Goal: Information Seeking & Learning: Find specific fact

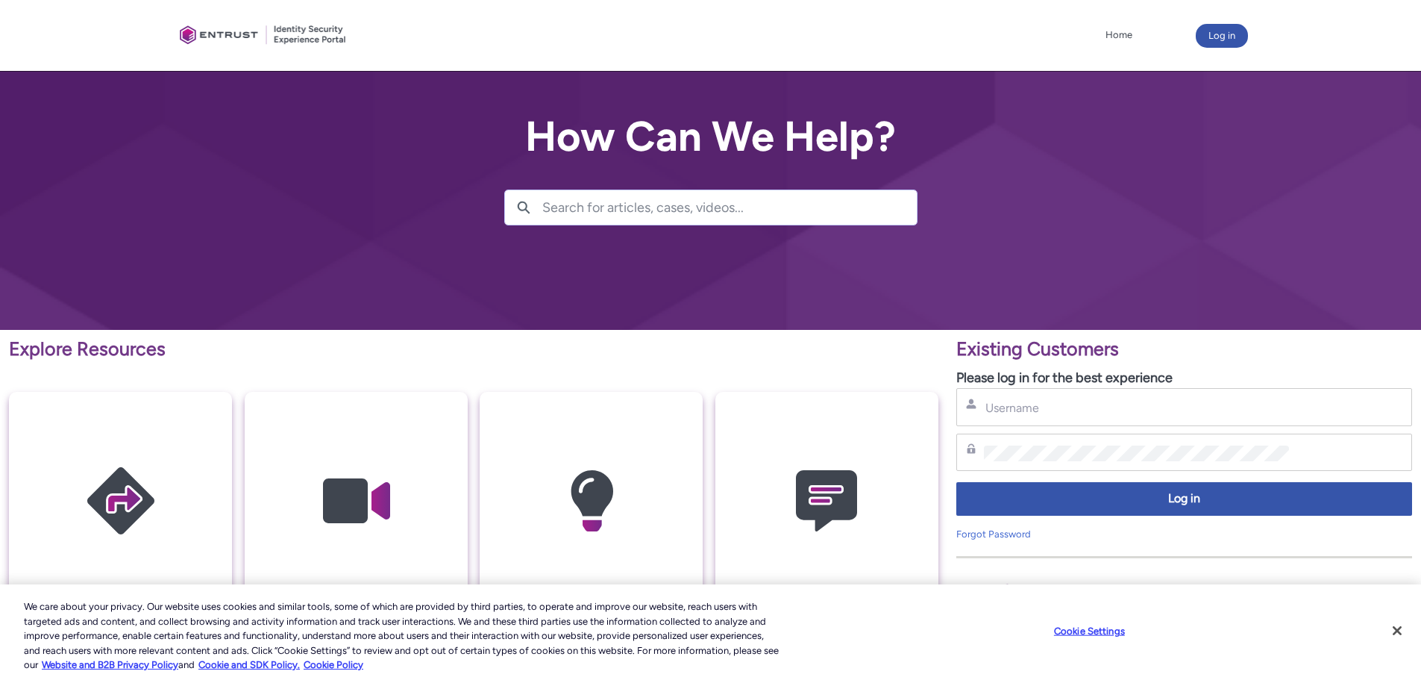
click at [666, 208] on input "Search for articles, cases, videos..." at bounding box center [729, 207] width 375 height 34
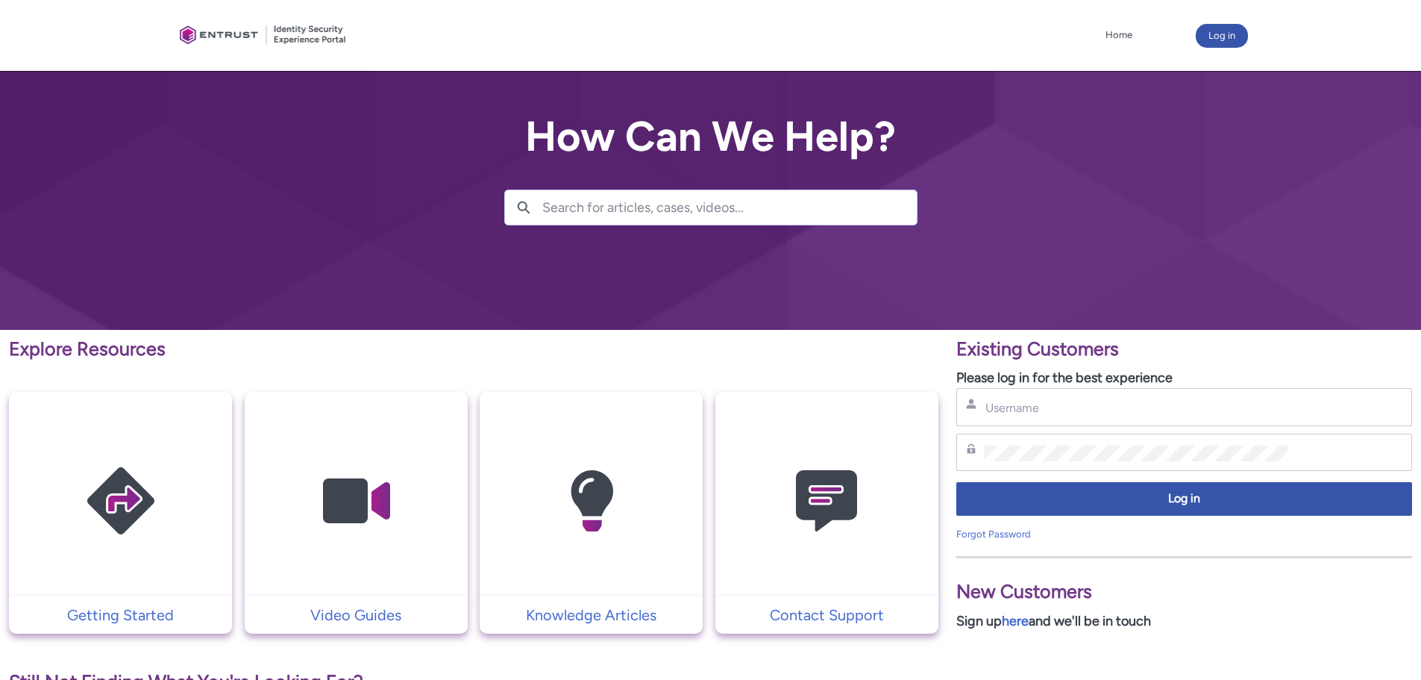
click at [683, 210] on input "Search for articles, cases, videos..." at bounding box center [729, 207] width 375 height 34
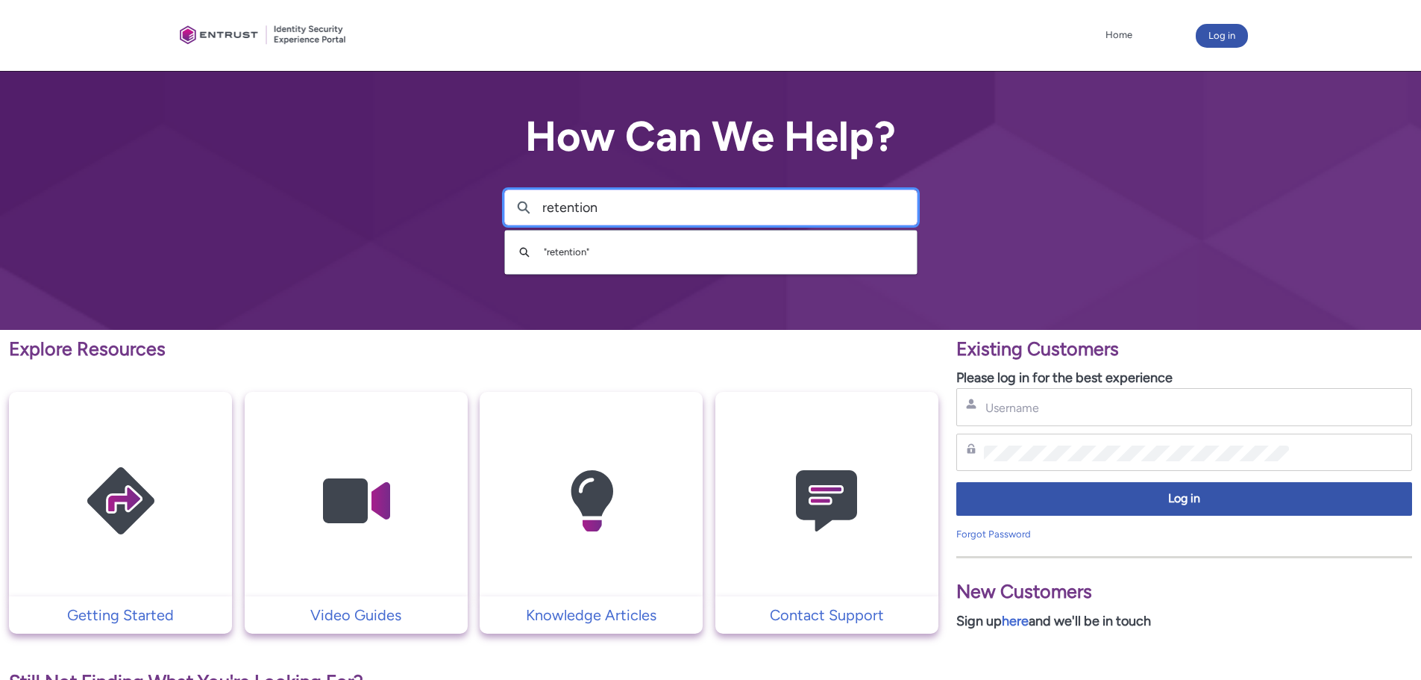
type input "retention"
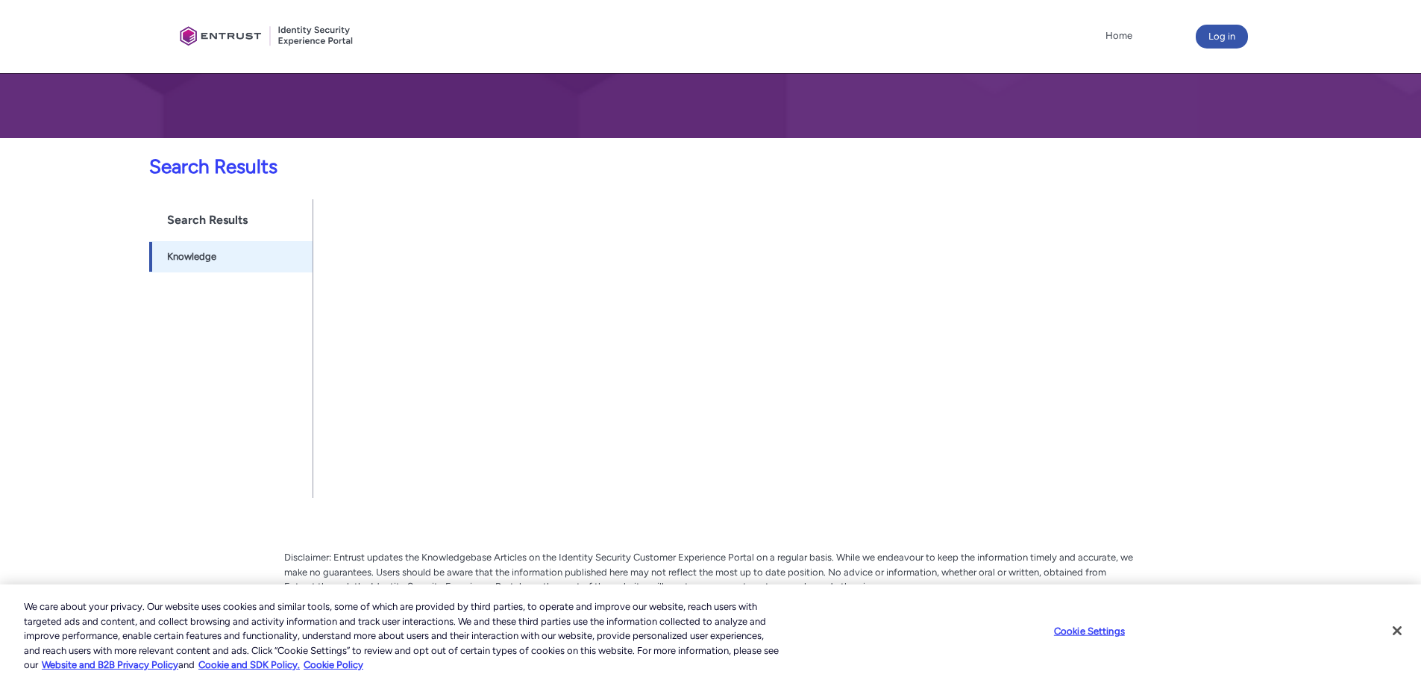
scroll to position [224, 0]
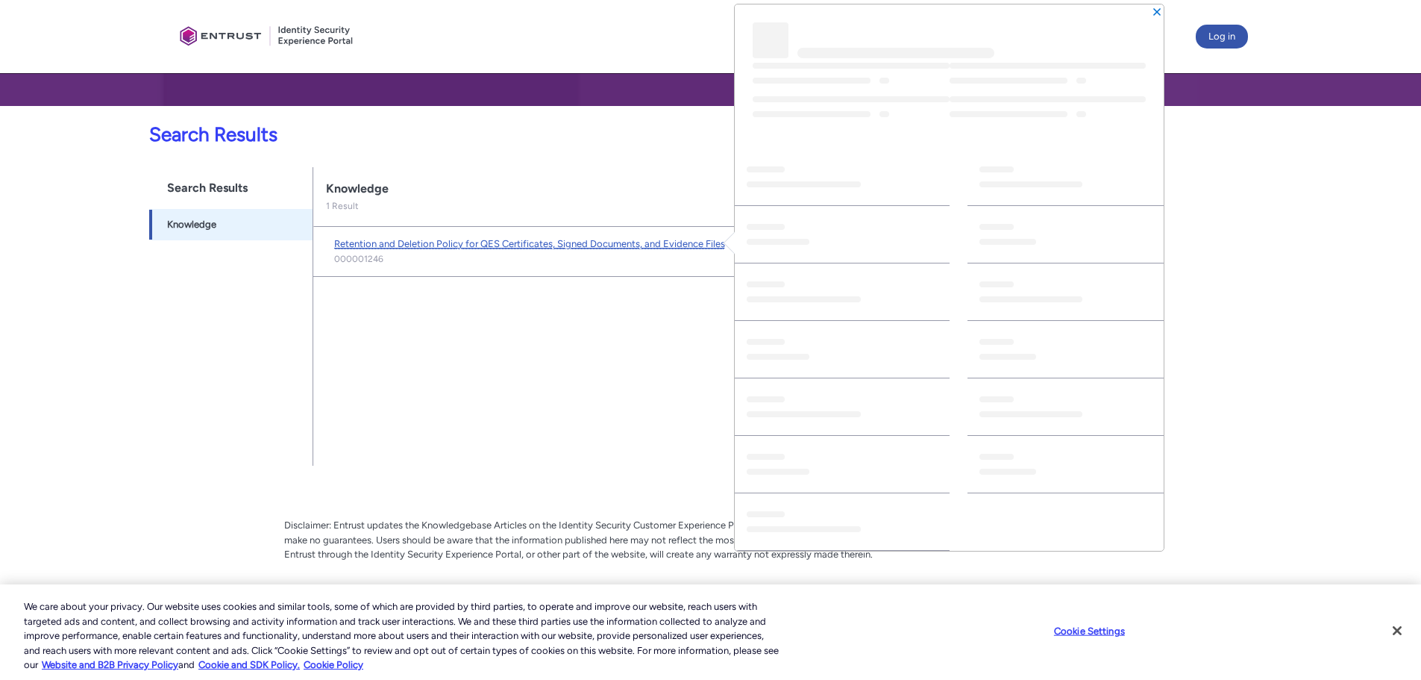
click at [576, 246] on span "Retention and Deletion Policy for QES Certificates, Signed Documents, and Evide…" at bounding box center [529, 243] width 391 height 11
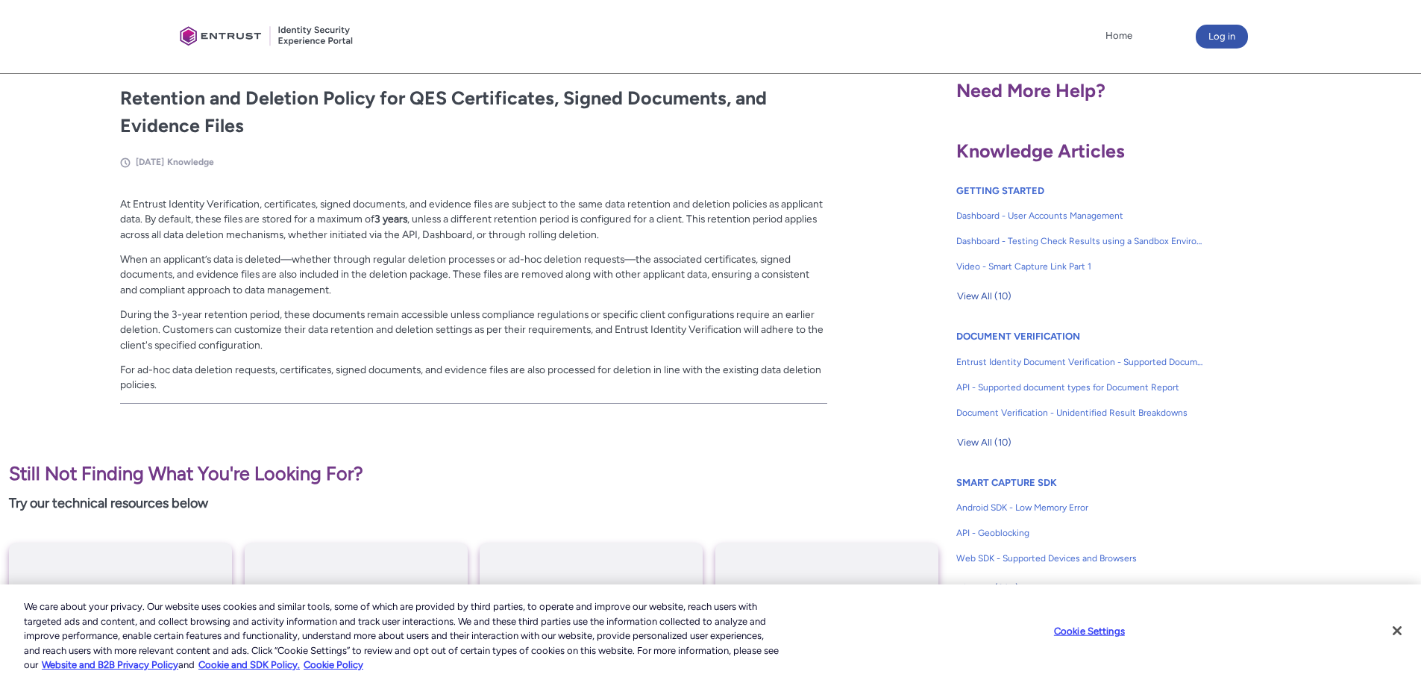
scroll to position [298, 0]
